Goal: Check status

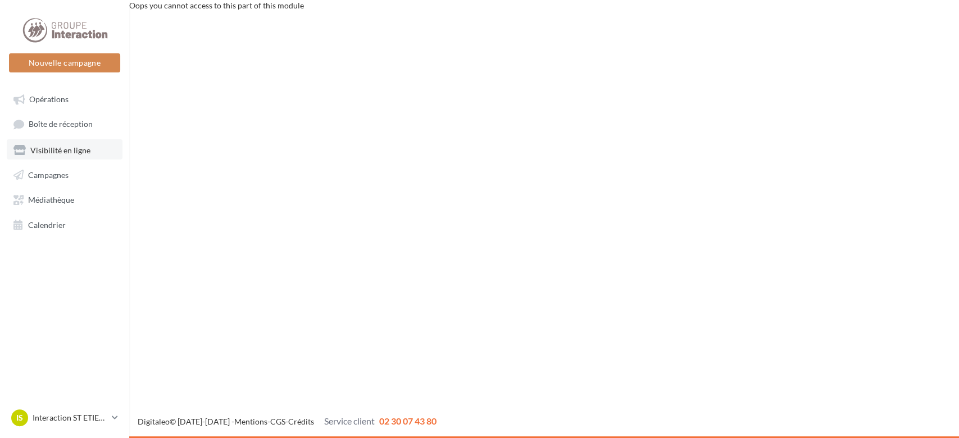
click at [48, 148] on span "Visibilité en ligne" at bounding box center [60, 150] width 60 height 10
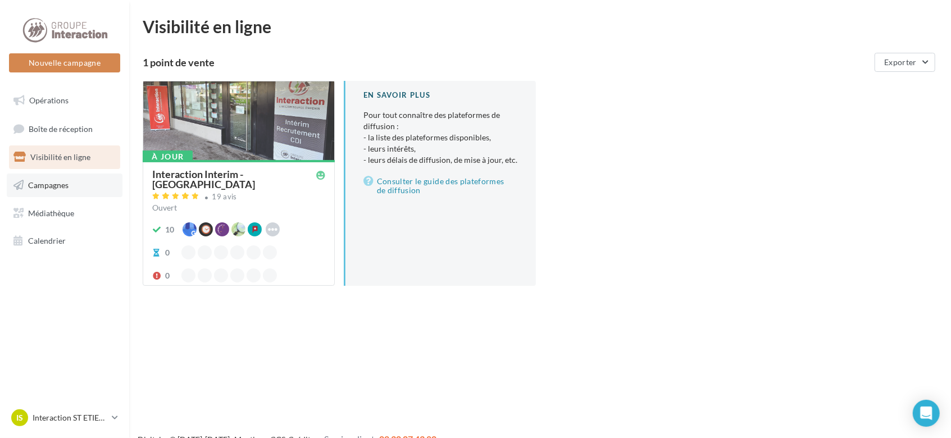
click at [58, 191] on link "Campagnes" at bounding box center [65, 186] width 116 height 24
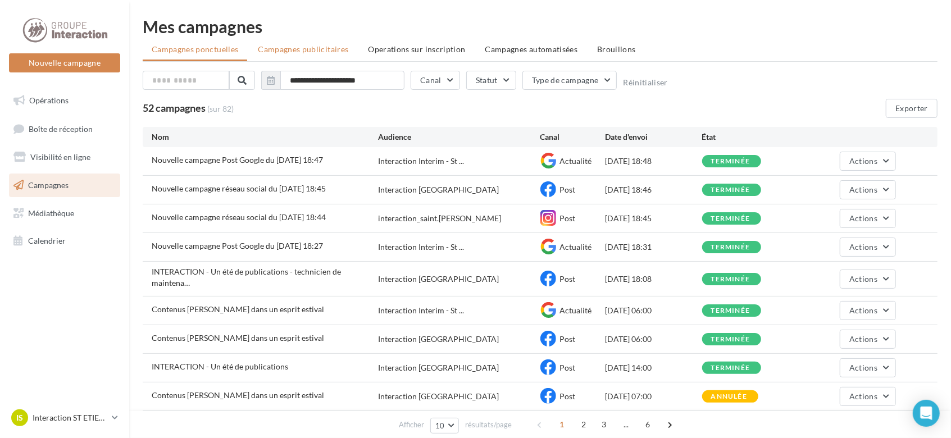
click at [321, 47] on span "Campagnes publicitaires" at bounding box center [303, 49] width 90 height 10
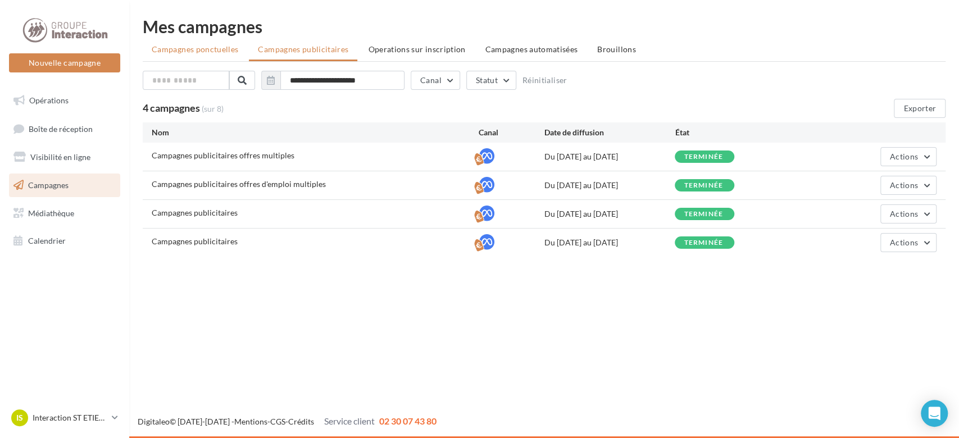
click at [200, 48] on span "Campagnes ponctuelles" at bounding box center [195, 49] width 87 height 10
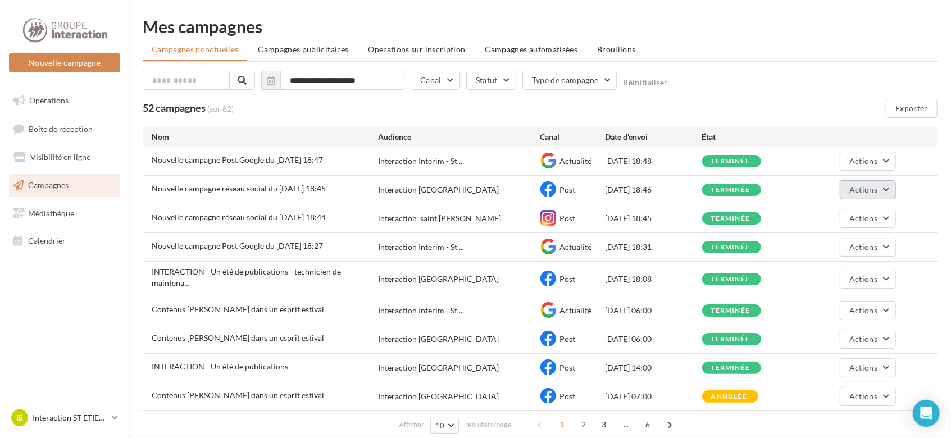
click at [883, 191] on button "Actions" at bounding box center [868, 189] width 56 height 19
click at [830, 215] on button "Voir les résultats" at bounding box center [840, 216] width 112 height 29
